Goal: Task Accomplishment & Management: Use online tool/utility

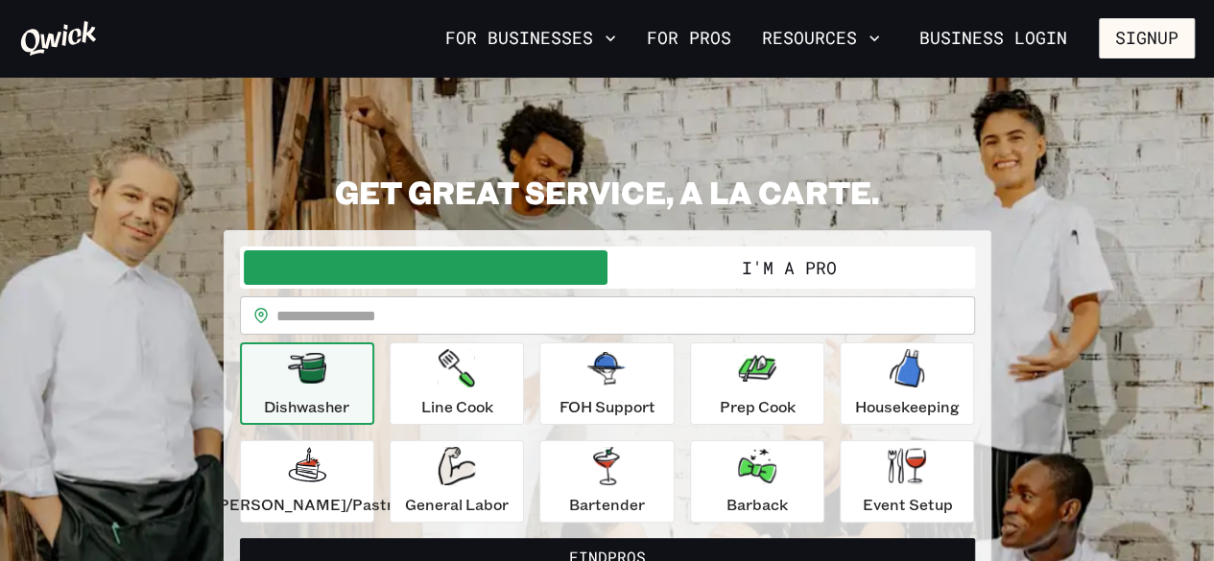
click at [698, 273] on button "I'm a Pro" at bounding box center [789, 267] width 364 height 35
click at [687, 272] on button "I'm a Pro" at bounding box center [789, 267] width 364 height 35
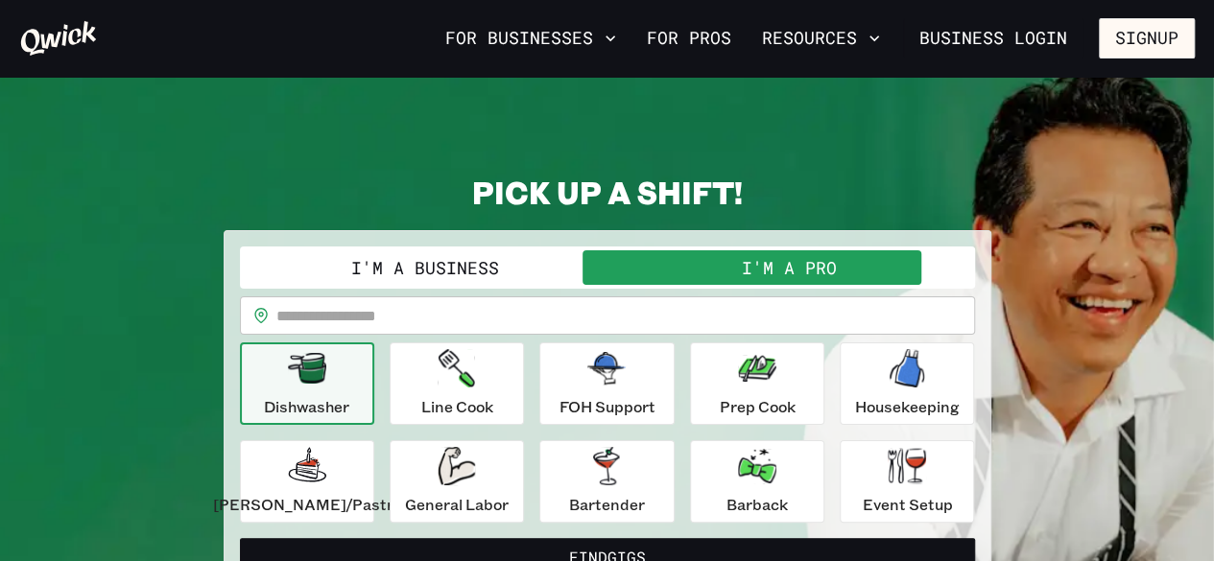
scroll to position [192, 0]
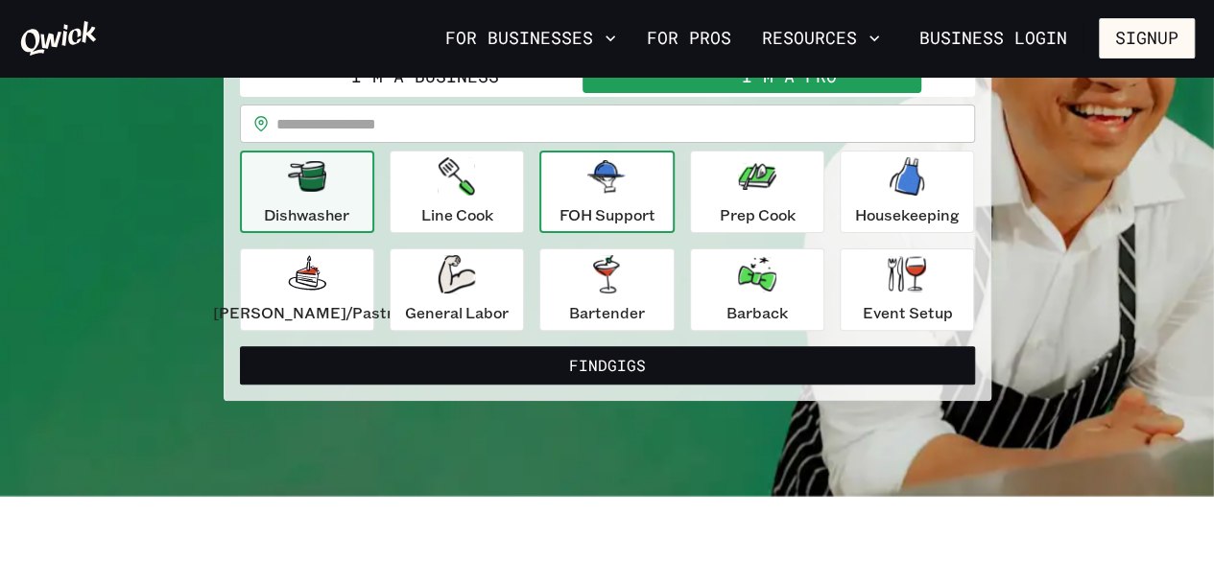
click at [612, 181] on icon "button" at bounding box center [606, 176] width 38 height 33
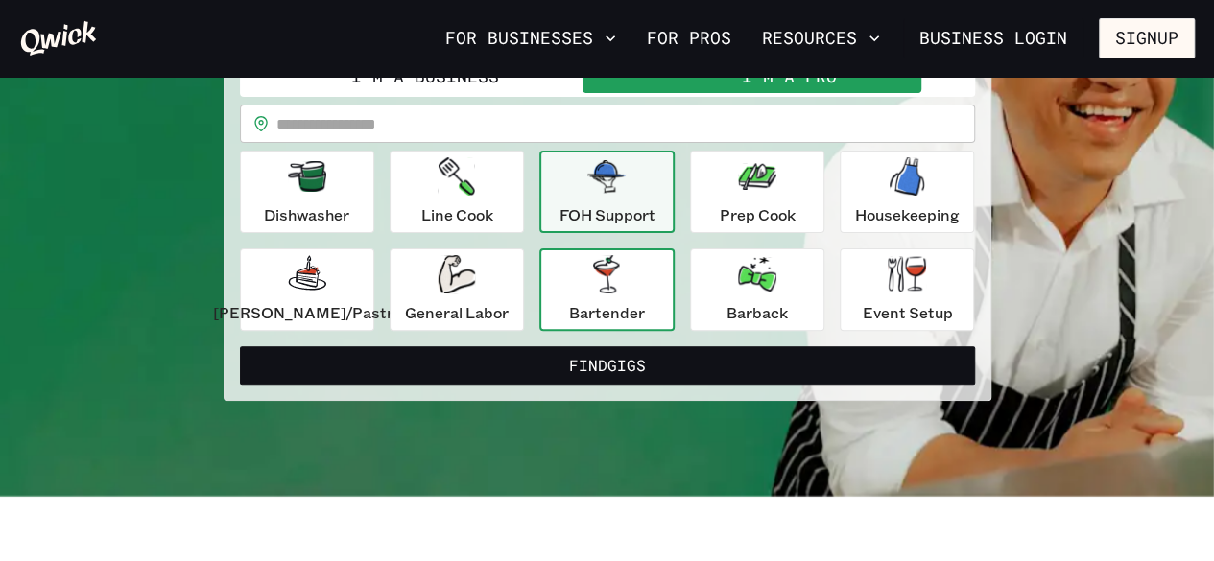
click at [631, 281] on div "Bartender" at bounding box center [607, 289] width 76 height 69
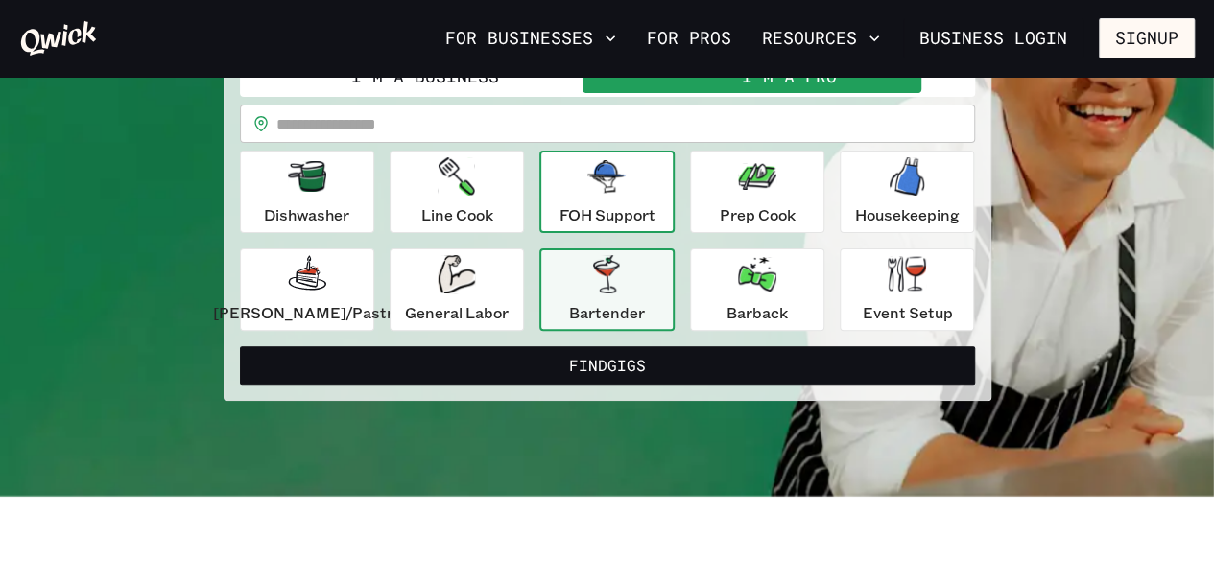
click at [604, 197] on div "FOH Support" at bounding box center [606, 191] width 96 height 69
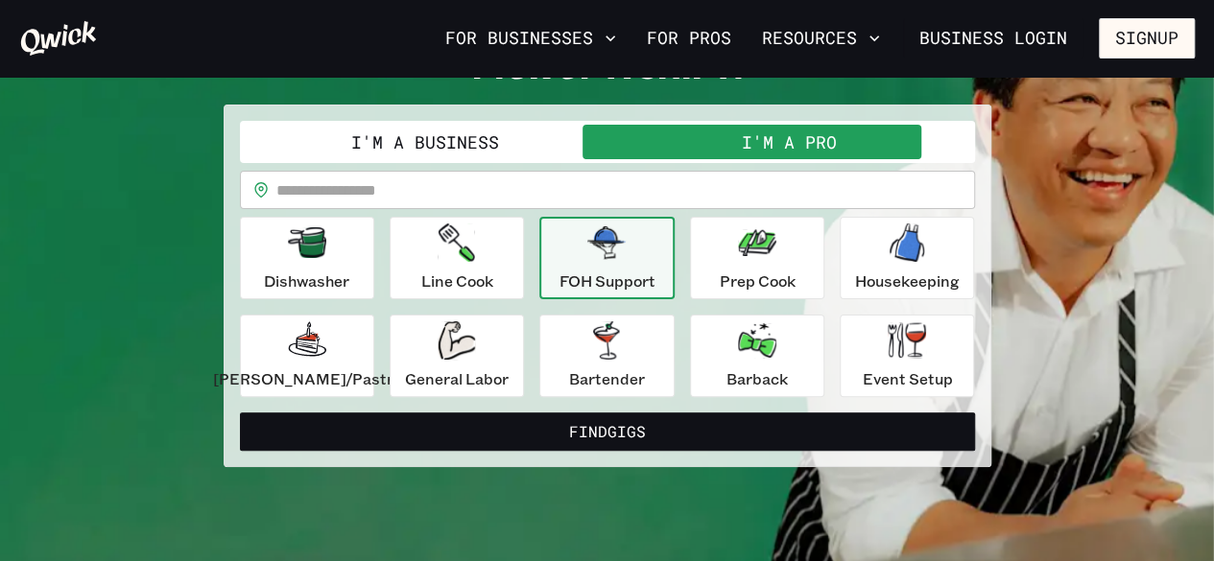
scroll to position [96, 0]
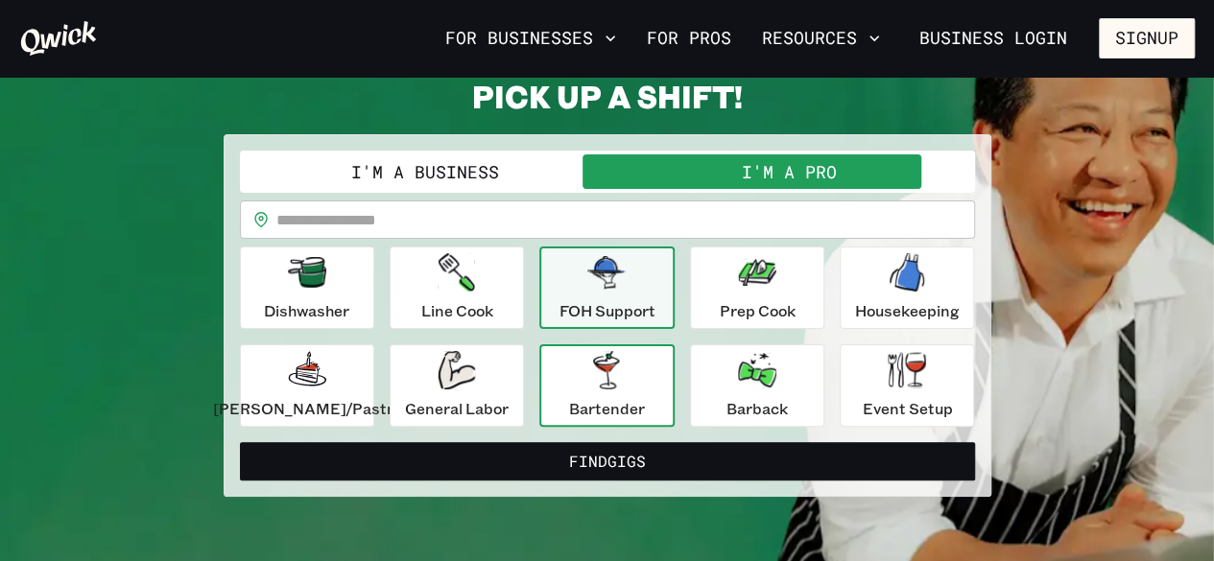
click at [616, 397] on p "Bartender" at bounding box center [607, 408] width 76 height 23
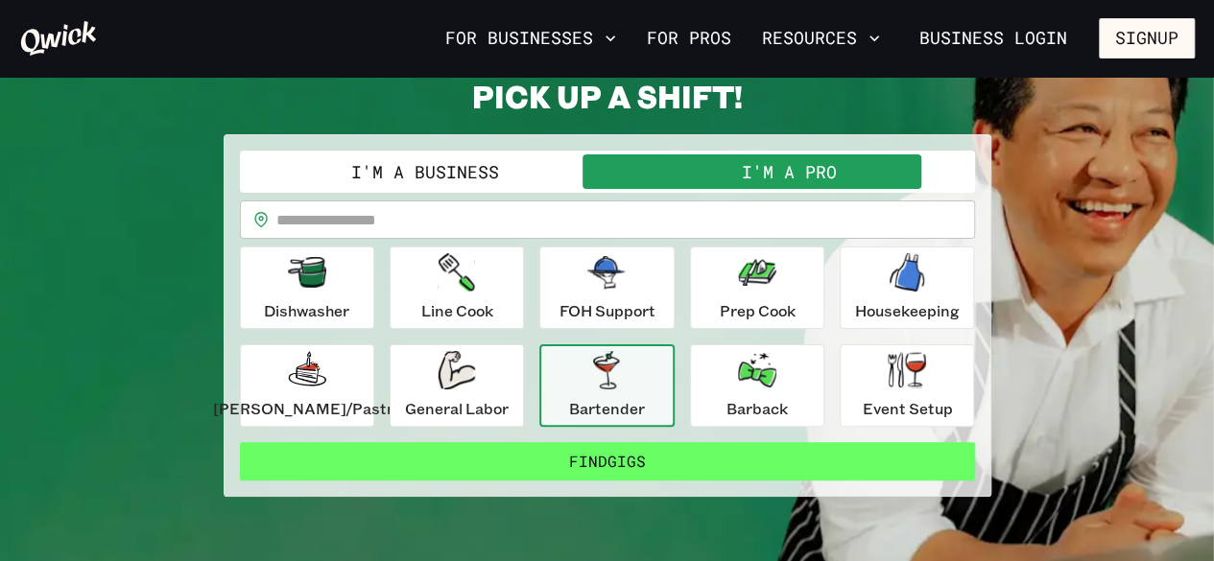
click at [652, 465] on button "Find Gigs" at bounding box center [607, 461] width 735 height 38
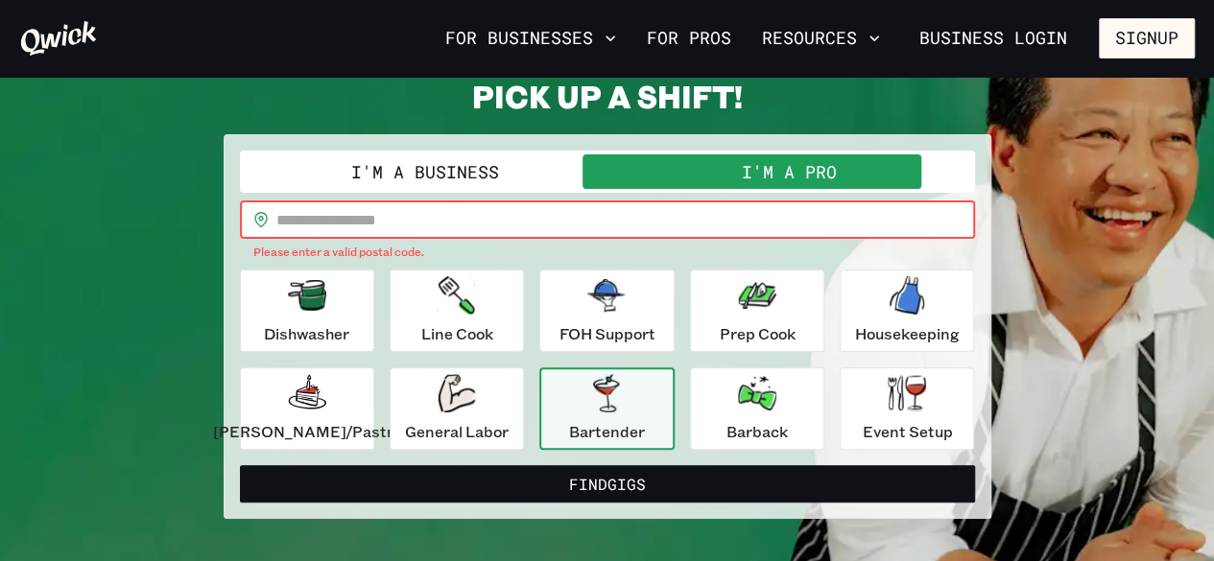
click at [561, 228] on input "text" at bounding box center [625, 220] width 698 height 38
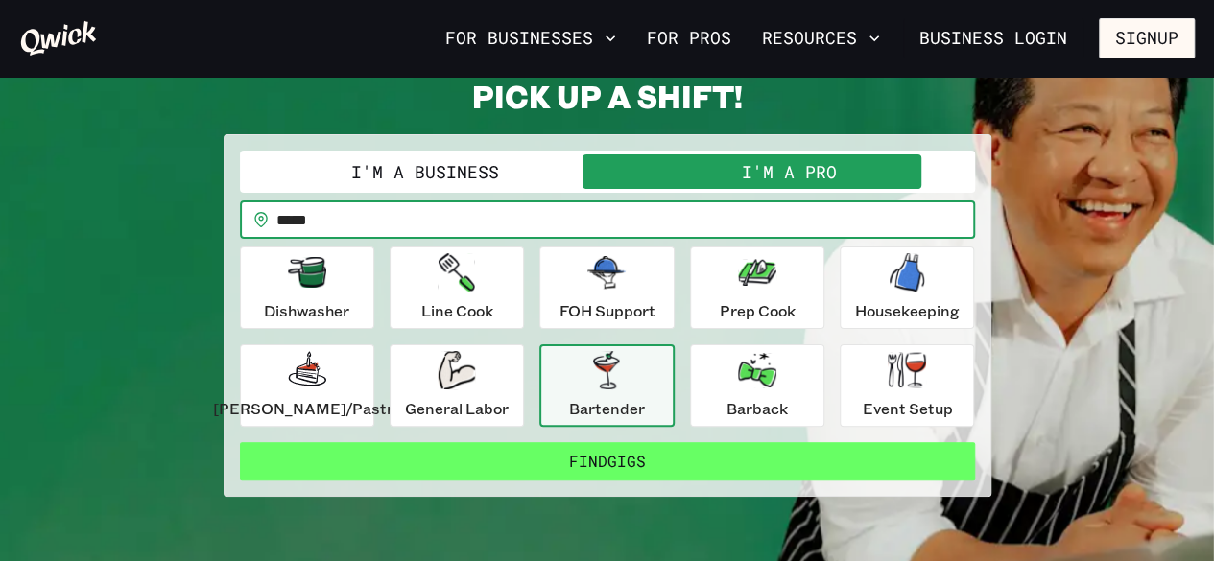
type input "*****"
click at [631, 458] on button "Find Gigs" at bounding box center [607, 461] width 735 height 38
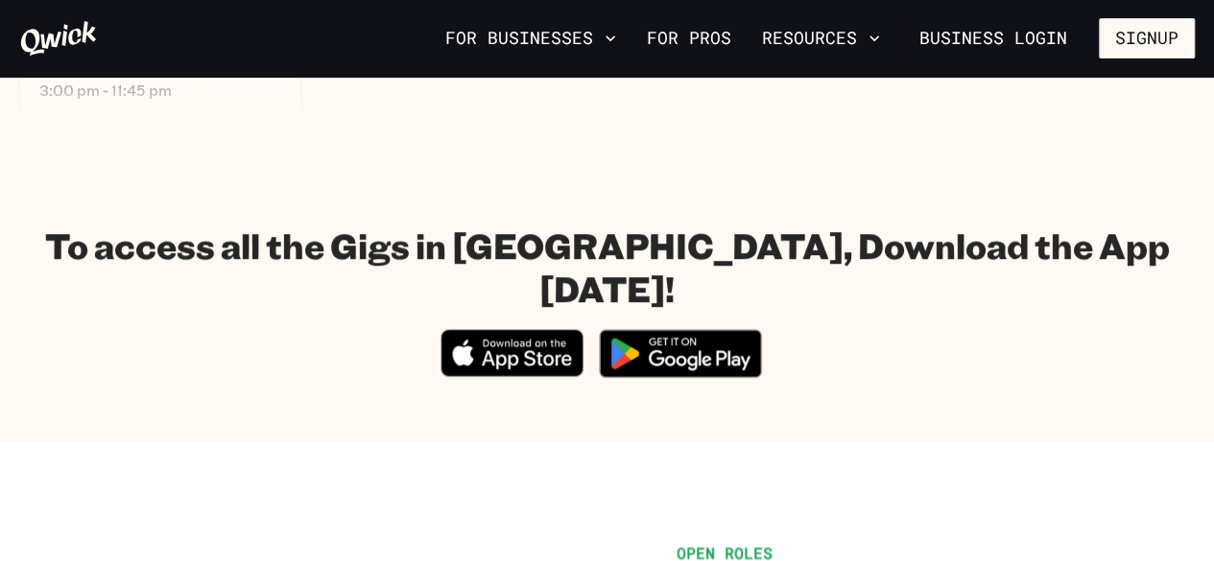
scroll to position [384, 0]
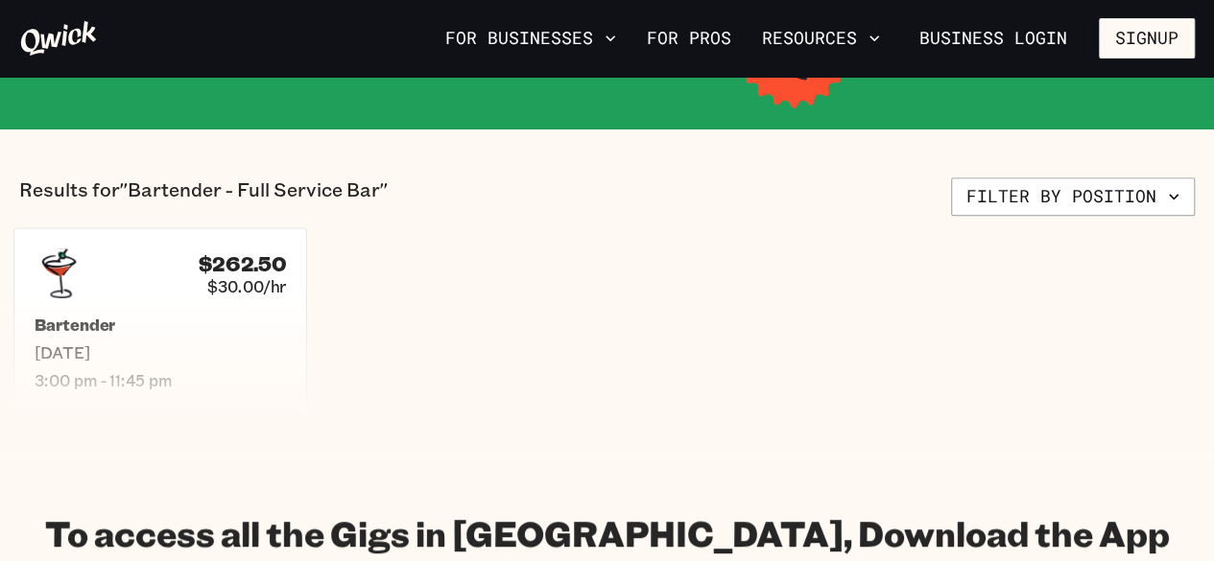
click at [278, 358] on span "[DATE]" at bounding box center [160, 353] width 251 height 20
